Goal: Information Seeking & Learning: Learn about a topic

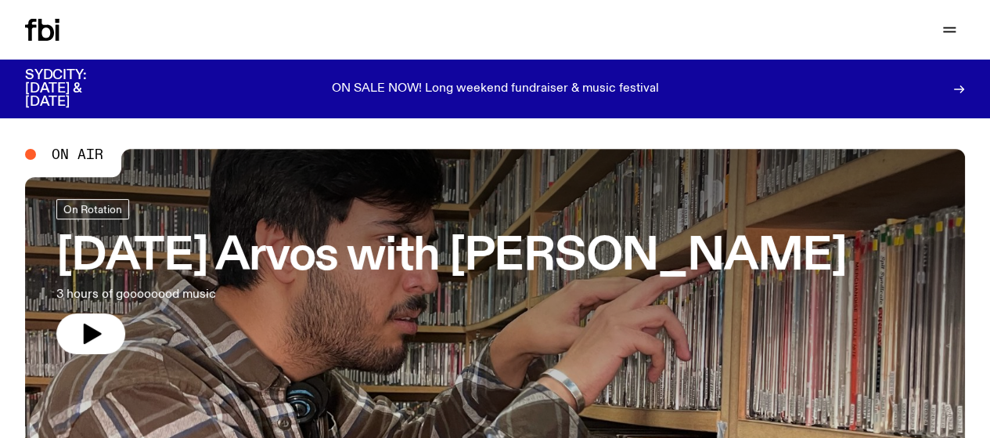
click at [0, 0] on link "Schedule" at bounding box center [0, 0] width 0 height 0
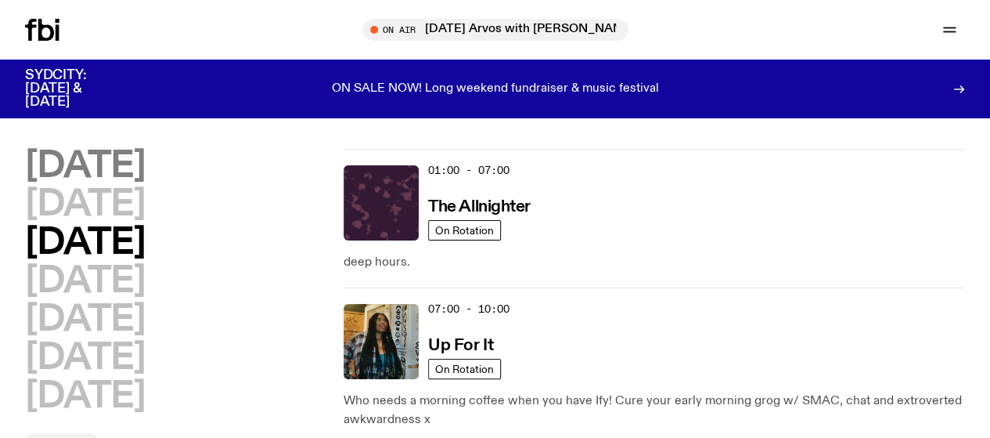
click at [108, 166] on h2 "[DATE]" at bounding box center [85, 166] width 120 height 35
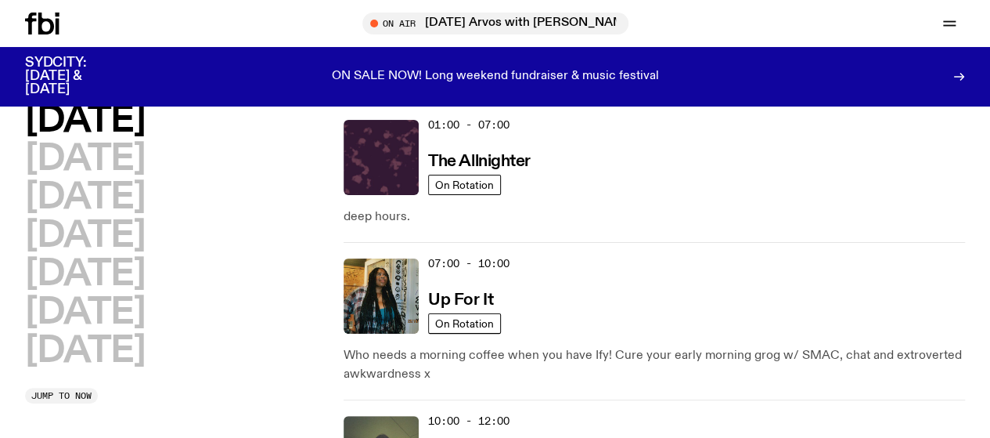
scroll to position [44, 0]
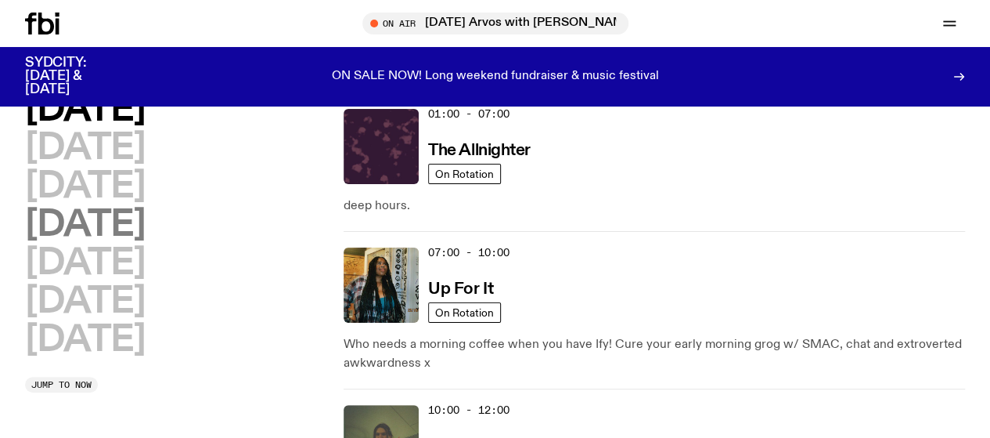
click at [128, 243] on h2 "[DATE]" at bounding box center [85, 224] width 120 height 35
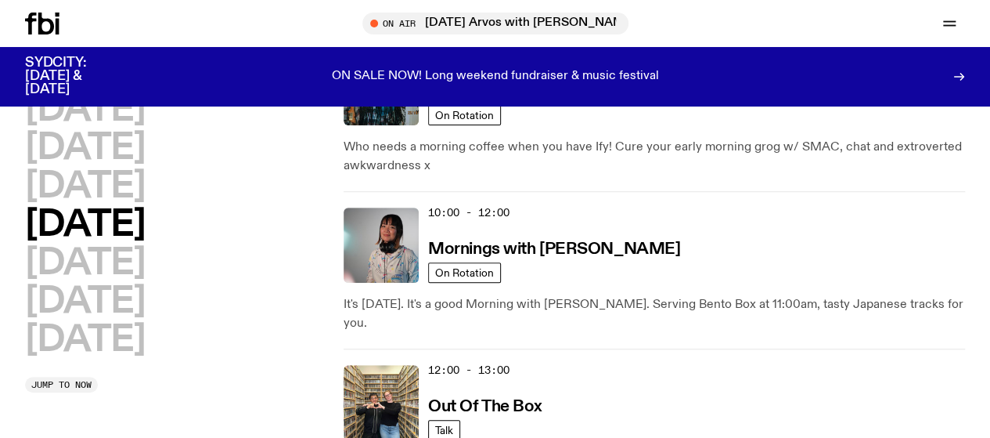
scroll to position [255, 0]
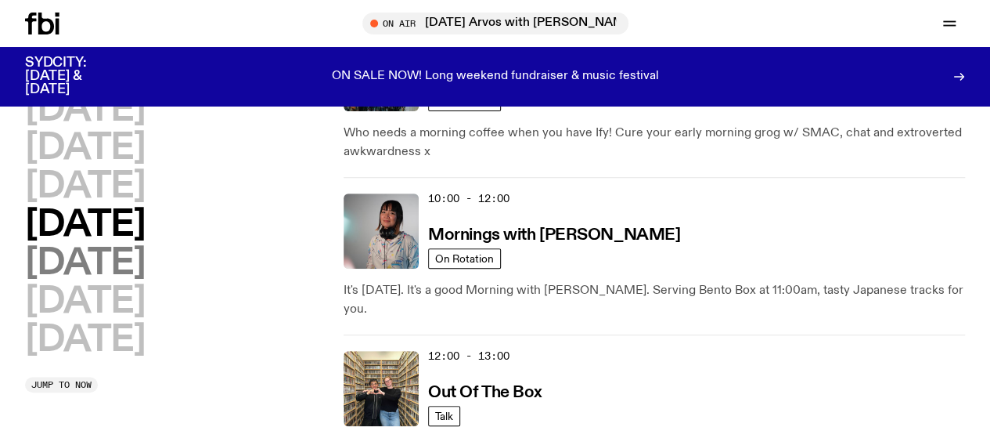
click at [68, 281] on h2 "[DATE]" at bounding box center [85, 263] width 120 height 35
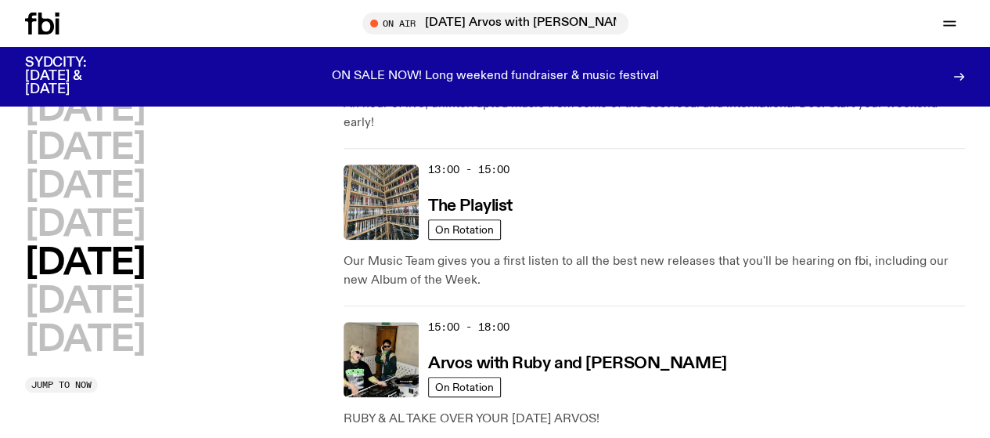
scroll to position [600, 0]
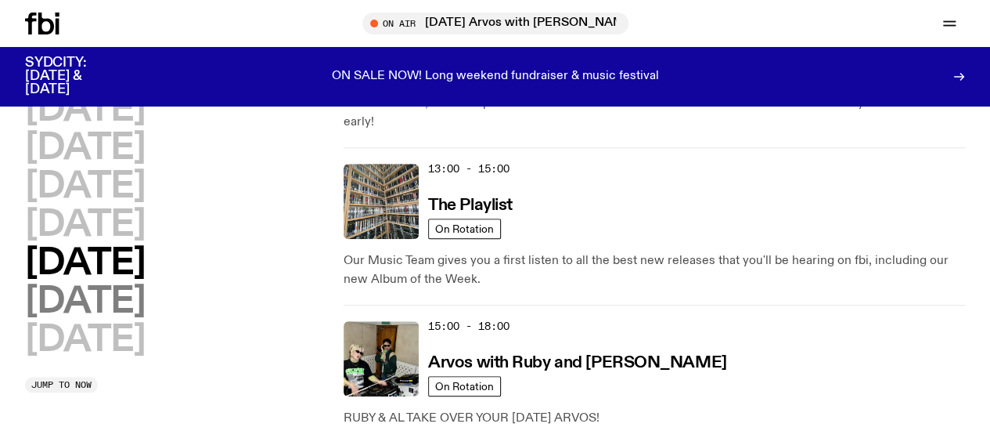
click at [145, 319] on h2 "[DATE]" at bounding box center [85, 301] width 120 height 35
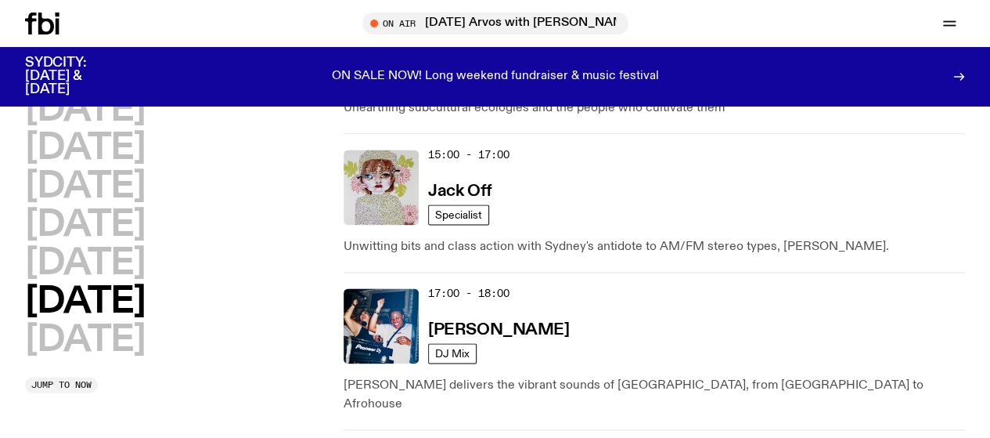
scroll to position [994, 0]
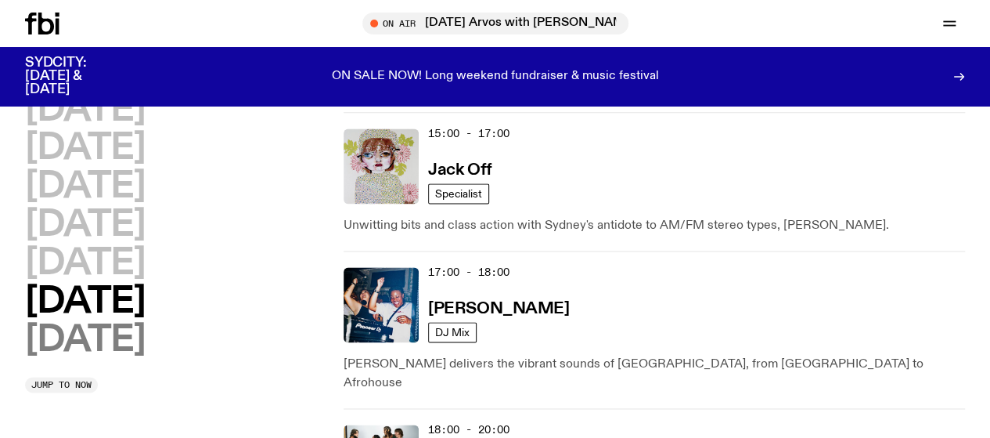
click at [110, 358] on h2 "[DATE]" at bounding box center [85, 340] width 120 height 35
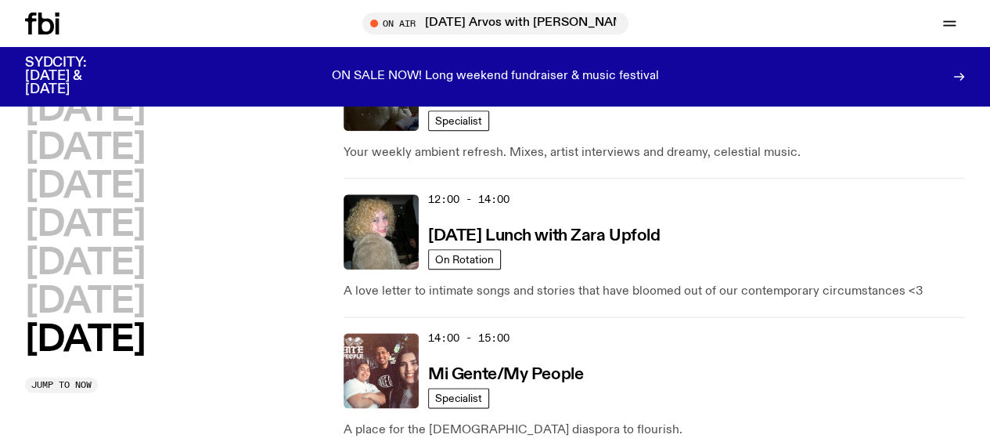
scroll to position [828, 0]
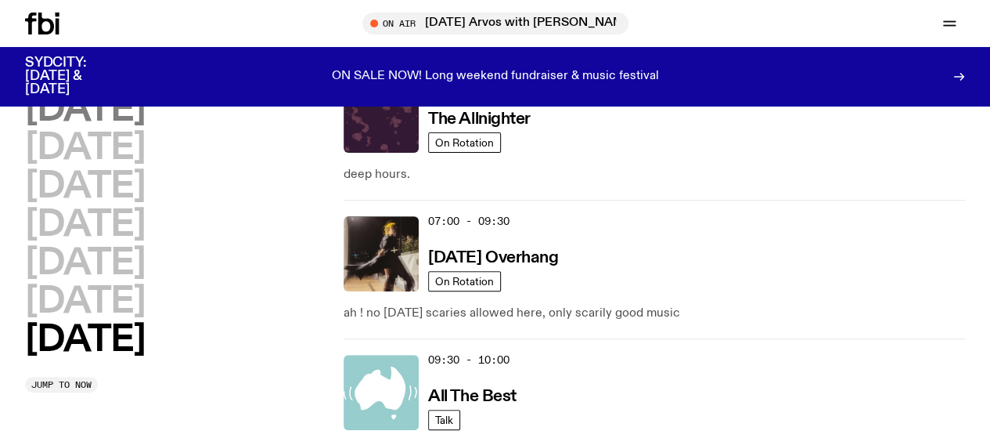
click at [111, 110] on h2 "[DATE]" at bounding box center [85, 109] width 120 height 35
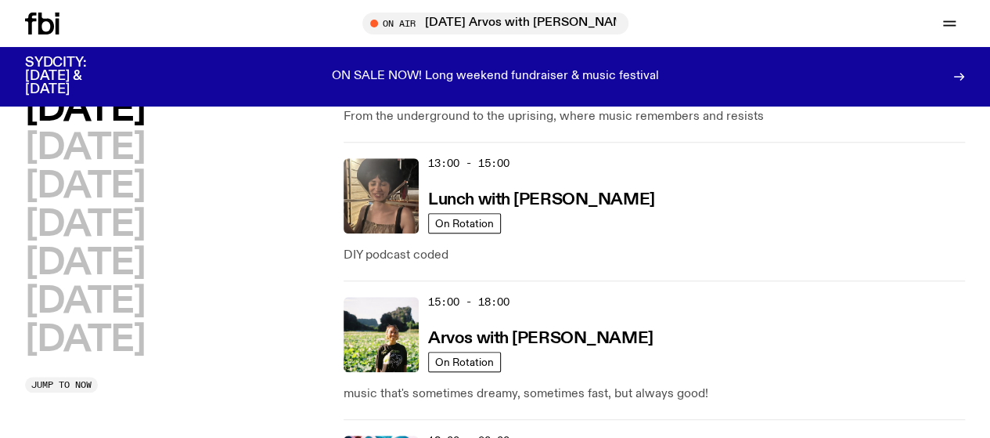
scroll to position [672, 0]
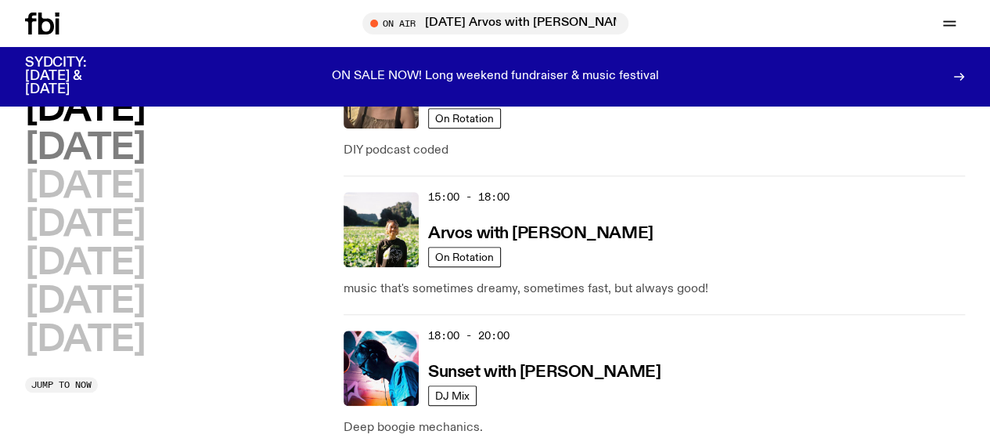
click at [145, 153] on h2 "[DATE]" at bounding box center [85, 148] width 120 height 35
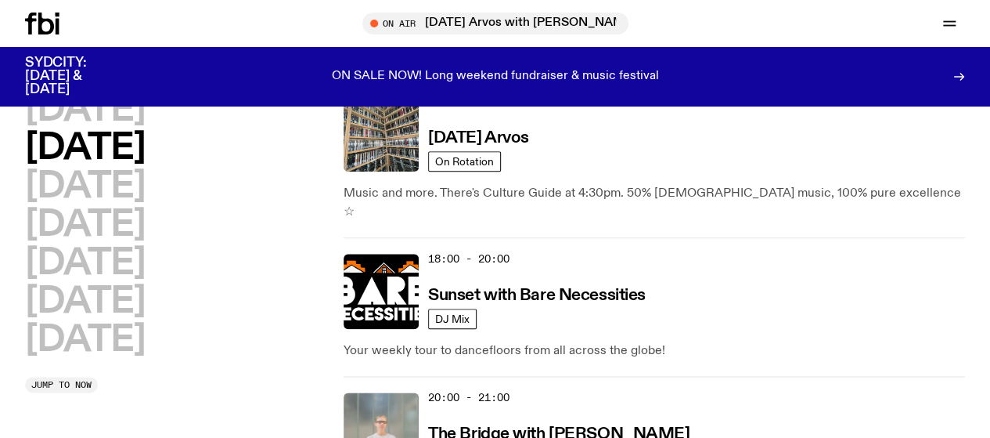
scroll to position [769, 0]
